Goal: Navigation & Orientation: Go to known website

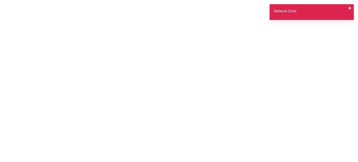
click at [350, 7] on button "✖︎" at bounding box center [349, 9] width 3 height 6
